Goal: Task Accomplishment & Management: Complete application form

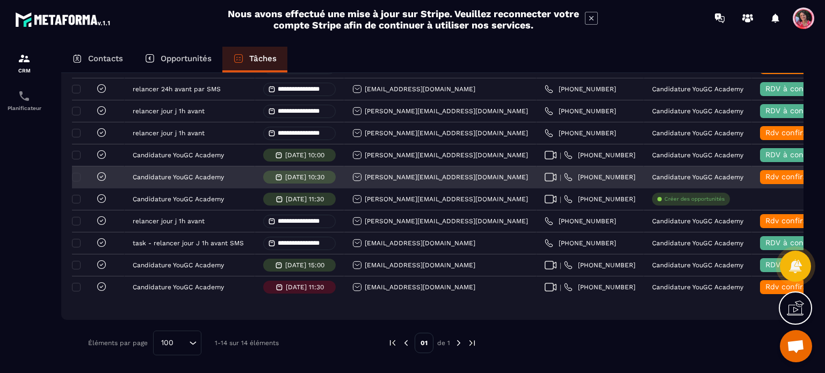
scroll to position [235, 0]
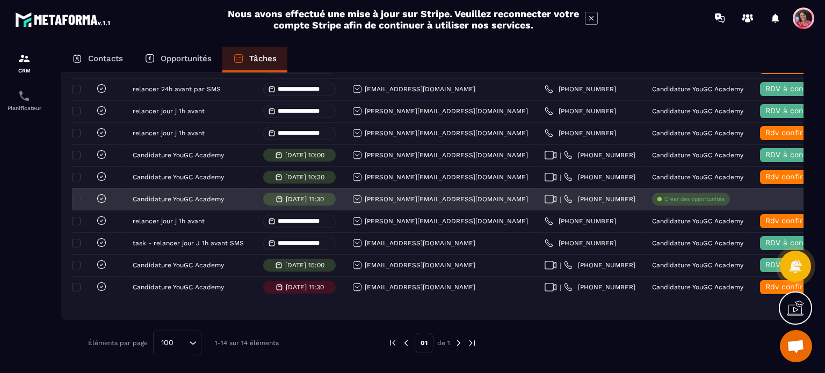
click at [665, 201] on p "Créer des opportunités" at bounding box center [695, 200] width 60 height 8
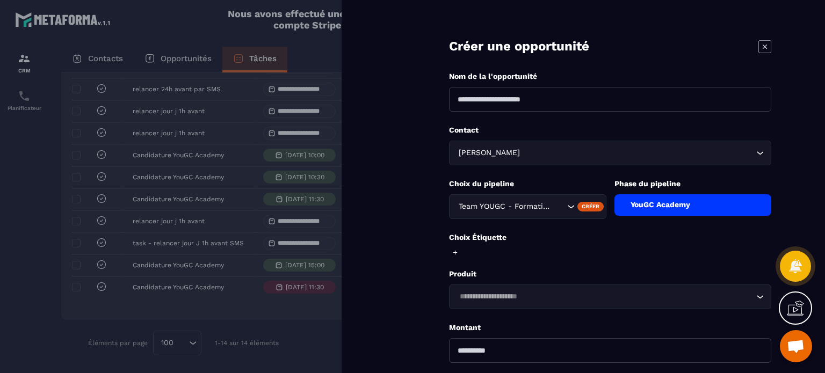
click at [567, 96] on input at bounding box center [610, 99] width 322 height 25
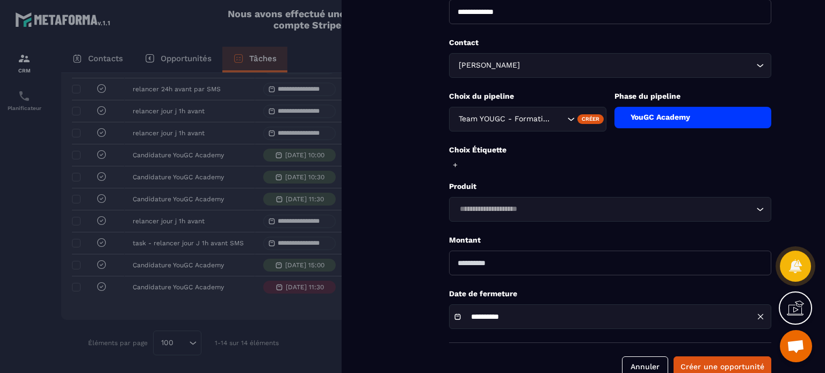
scroll to position [107, 0]
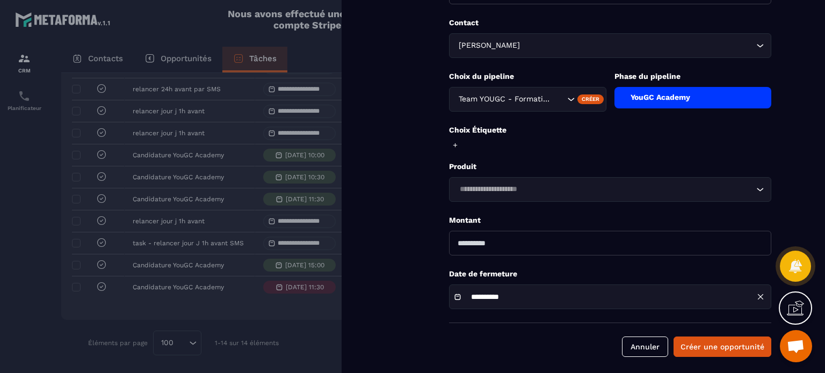
type input "**********"
click at [690, 187] on input "Search for option" at bounding box center [605, 190] width 298 height 12
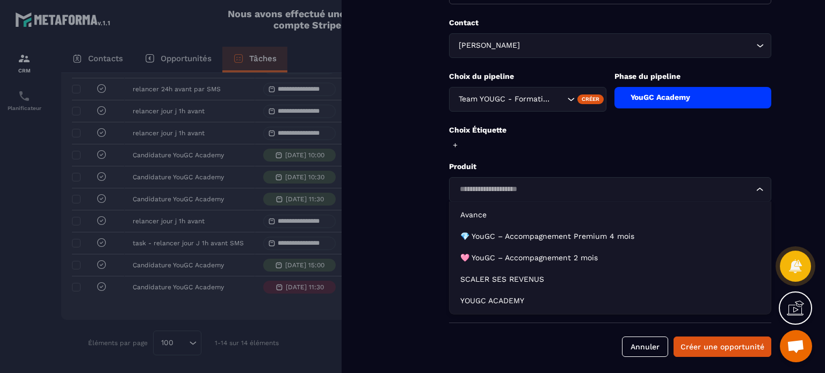
click at [711, 191] on input "Search for option" at bounding box center [605, 190] width 298 height 12
click at [790, 190] on form "**********" at bounding box center [610, 136] width 430 height 486
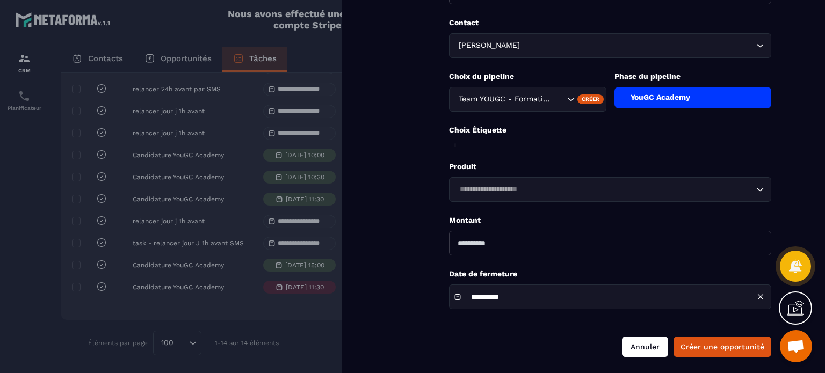
click at [643, 350] on button "Annuler" at bounding box center [645, 347] width 46 height 20
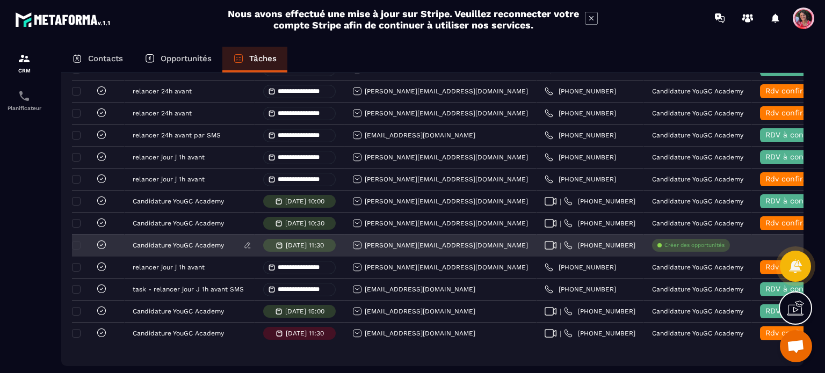
scroll to position [74, 0]
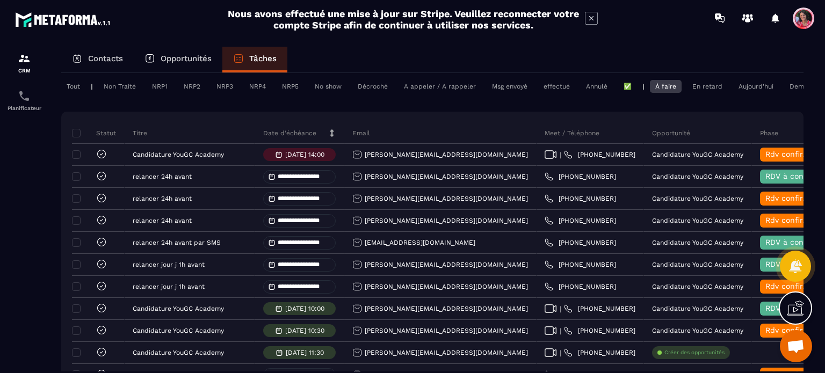
click at [165, 60] on p "Opportunités" at bounding box center [186, 59] width 51 height 10
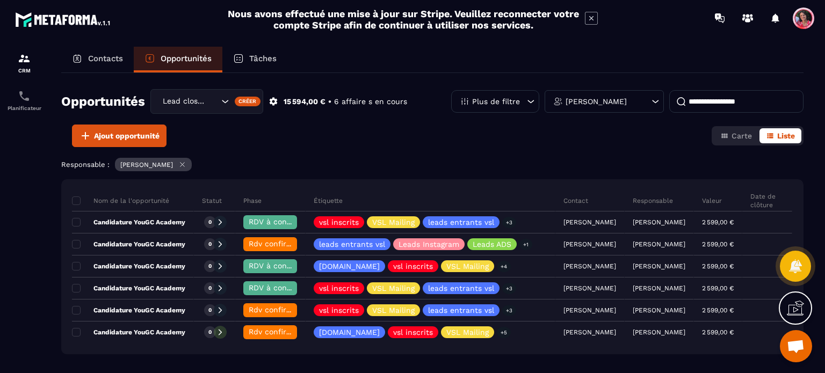
click at [96, 56] on p "Contacts" at bounding box center [105, 59] width 35 height 10
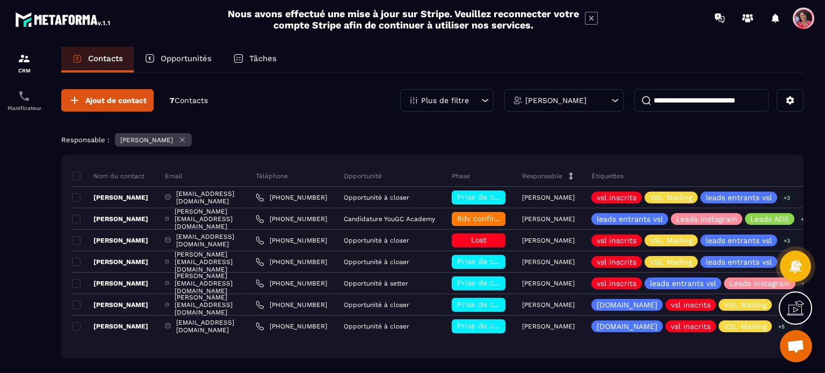
click at [189, 62] on p "Opportunités" at bounding box center [186, 59] width 51 height 10
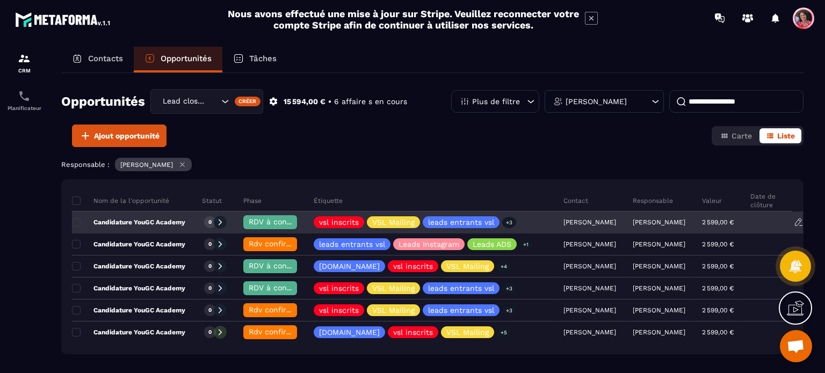
click at [152, 219] on p "Candidature YouGC Academy" at bounding box center [128, 222] width 113 height 9
